Goal: Task Accomplishment & Management: Use online tool/utility

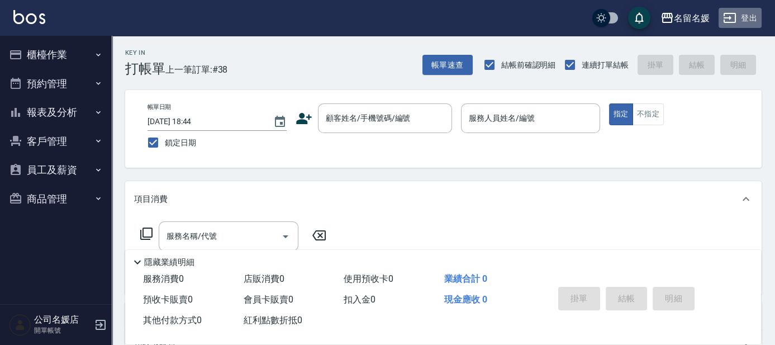
click at [754, 18] on button "登出" at bounding box center [739, 18] width 43 height 21
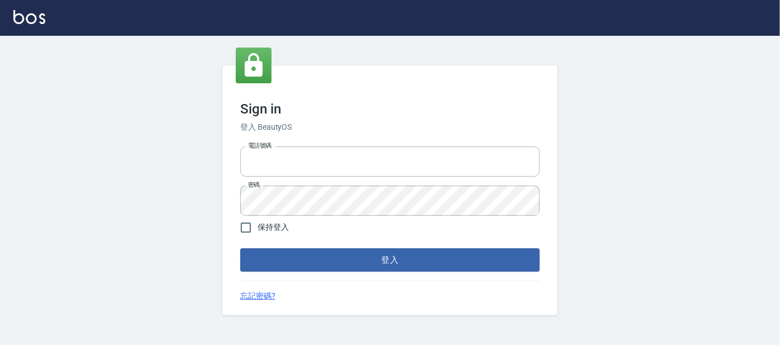
type input "0227605235"
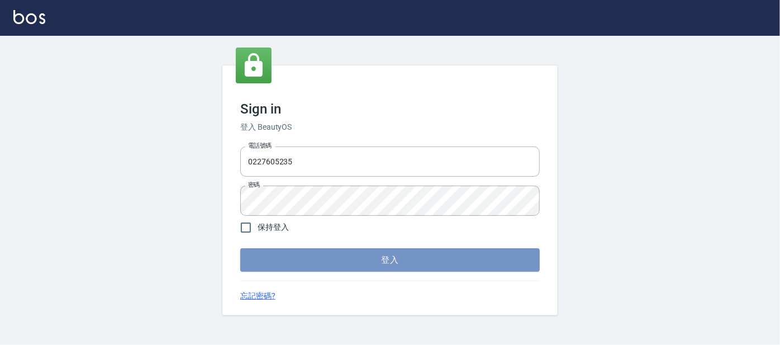
click at [310, 263] on button "登入" at bounding box center [389, 259] width 299 height 23
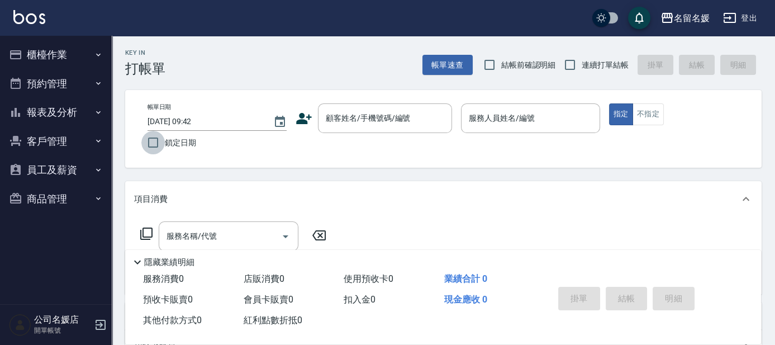
click at [146, 145] on input "鎖定日期" at bounding box center [152, 142] width 23 height 23
checkbox input "true"
click at [498, 66] on input "結帳前確認明細" at bounding box center [489, 64] width 23 height 23
checkbox input "true"
click at [563, 67] on input "連續打單結帳" at bounding box center [569, 64] width 23 height 23
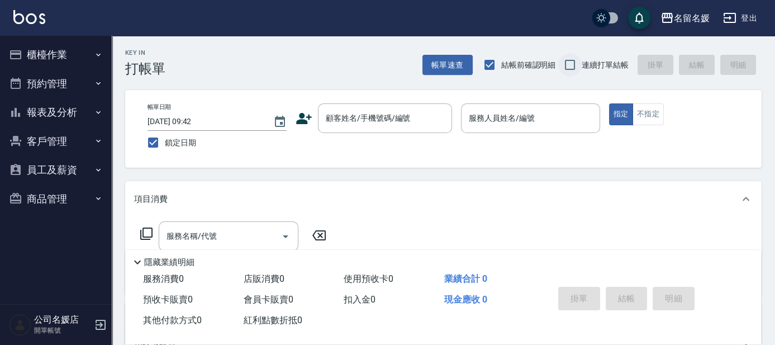
checkbox input "true"
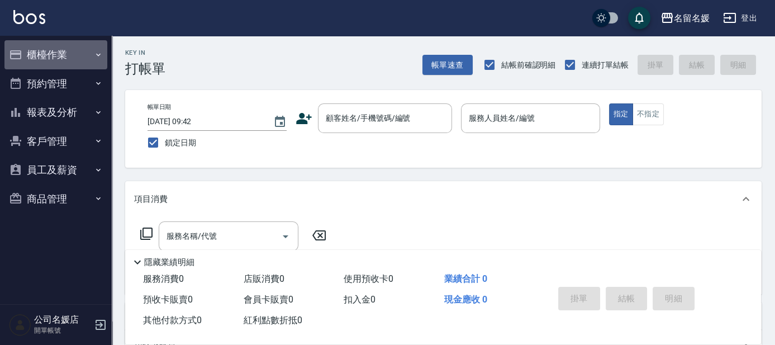
click at [31, 61] on button "櫃檯作業" at bounding box center [55, 54] width 103 height 29
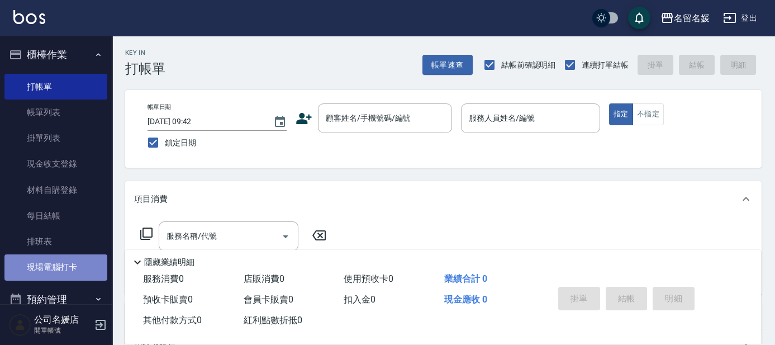
click at [77, 264] on link "現場電腦打卡" at bounding box center [55, 267] width 103 height 26
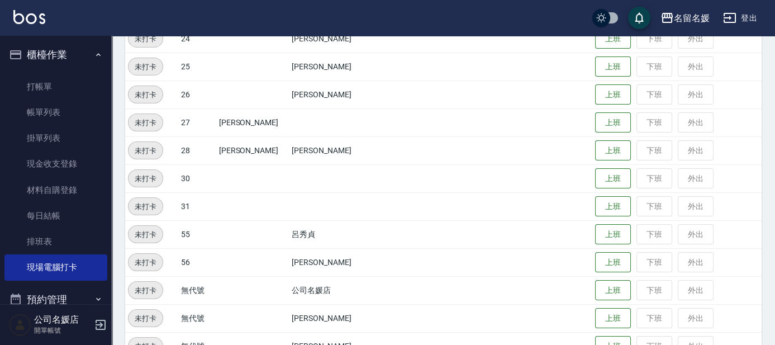
scroll to position [464, 0]
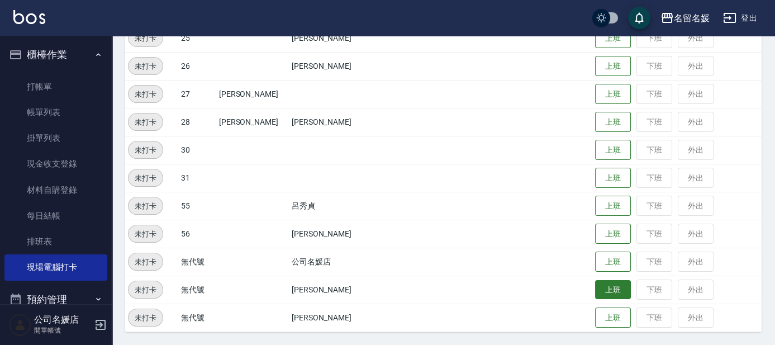
click at [595, 293] on button "上班" at bounding box center [613, 290] width 36 height 20
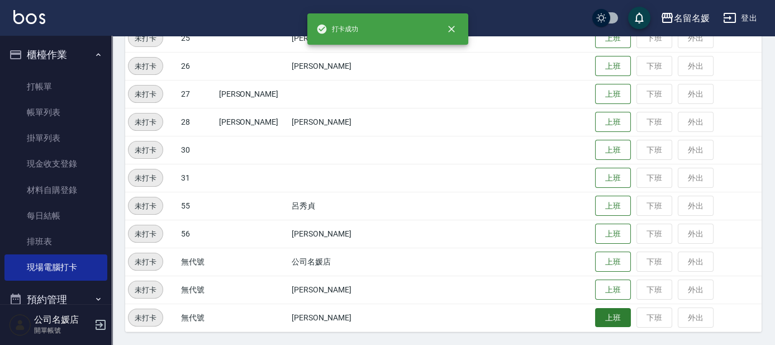
click at [595, 314] on button "上班" at bounding box center [613, 318] width 36 height 20
